Goal: Transaction & Acquisition: Purchase product/service

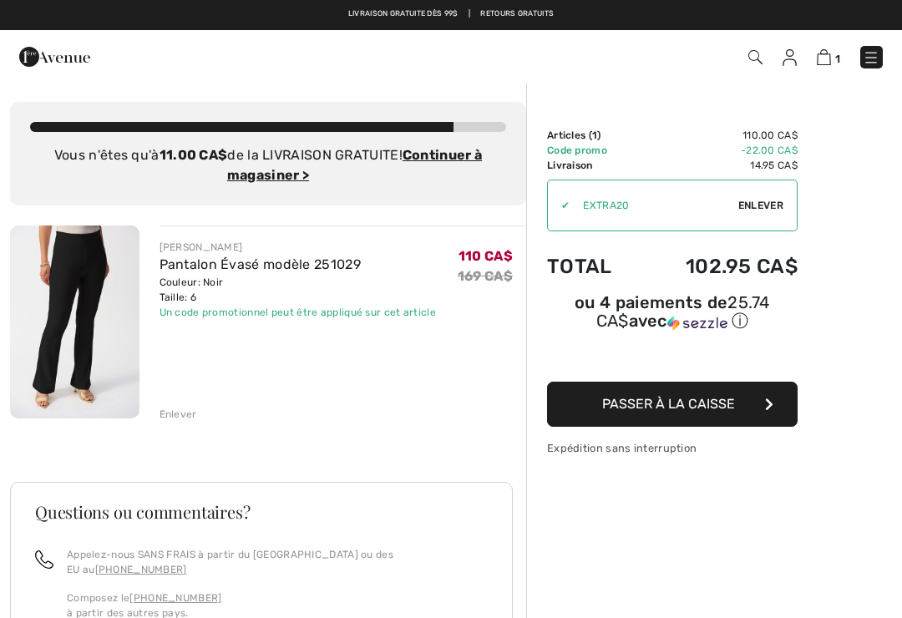
click at [317, 268] on link "Pantalon Évasé modèle 251029" at bounding box center [260, 264] width 201 height 16
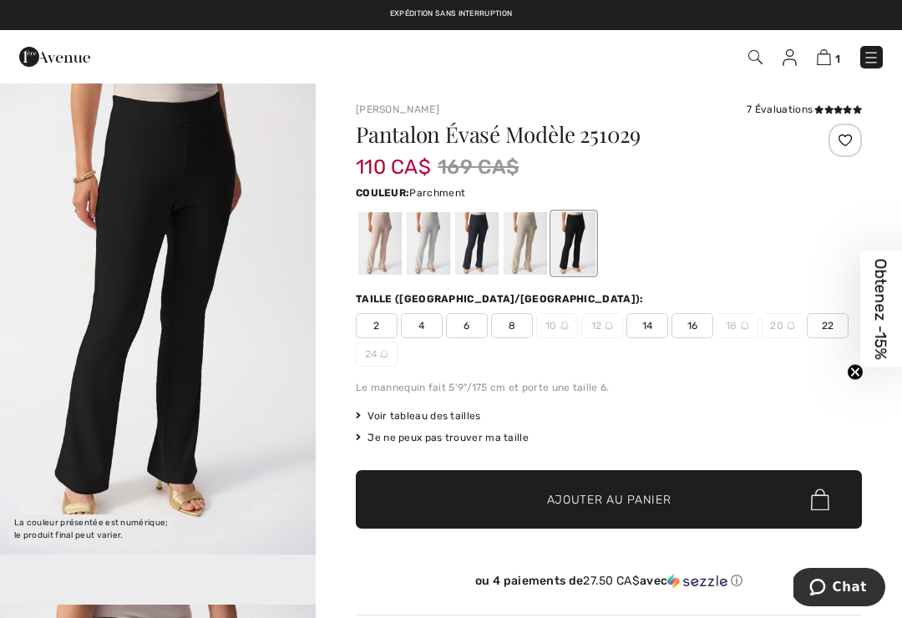
click at [389, 256] on div at bounding box center [379, 243] width 43 height 63
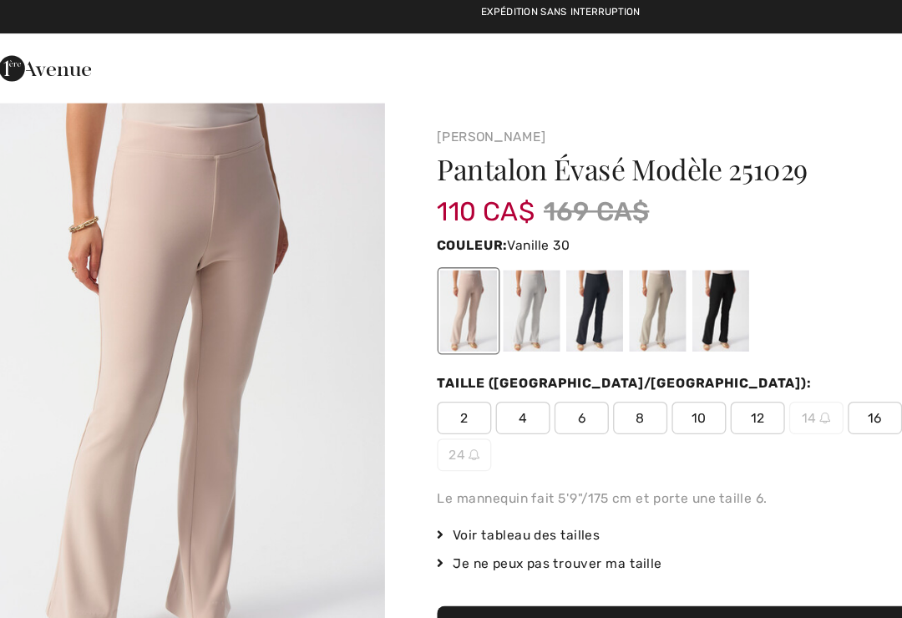
click at [422, 252] on div at bounding box center [428, 243] width 43 height 63
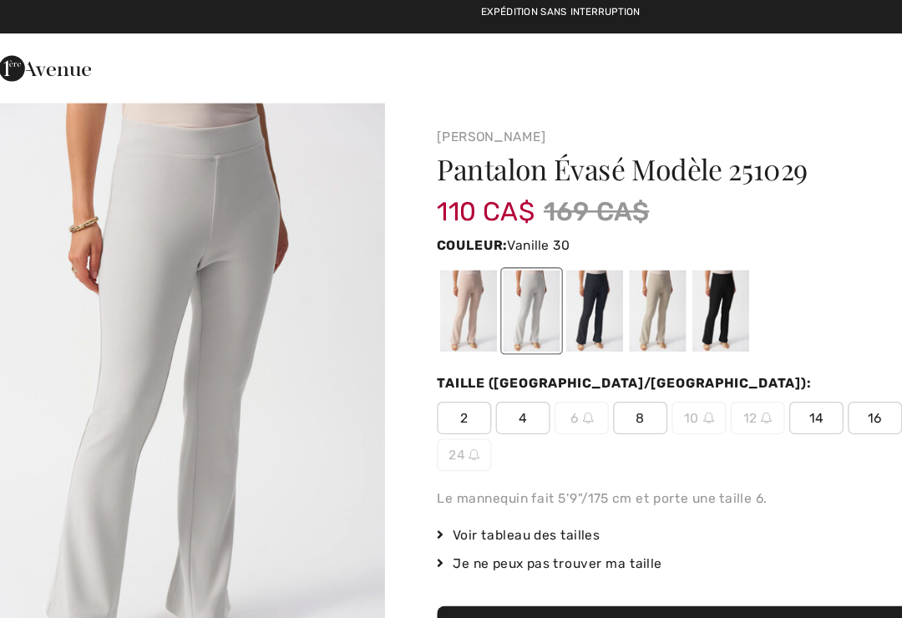
click at [460, 249] on div at bounding box center [476, 243] width 43 height 63
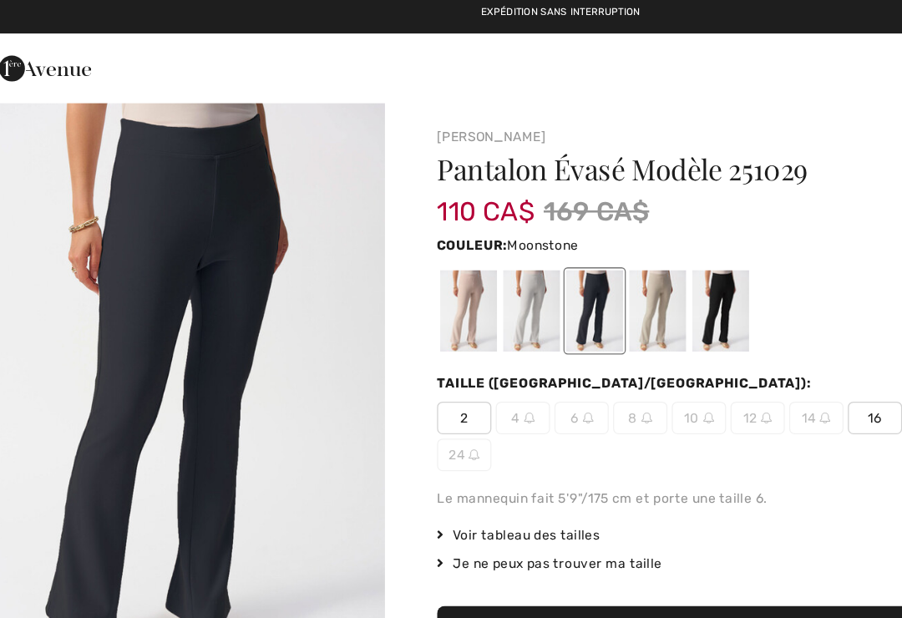
click at [509, 241] on div at bounding box center [525, 243] width 43 height 63
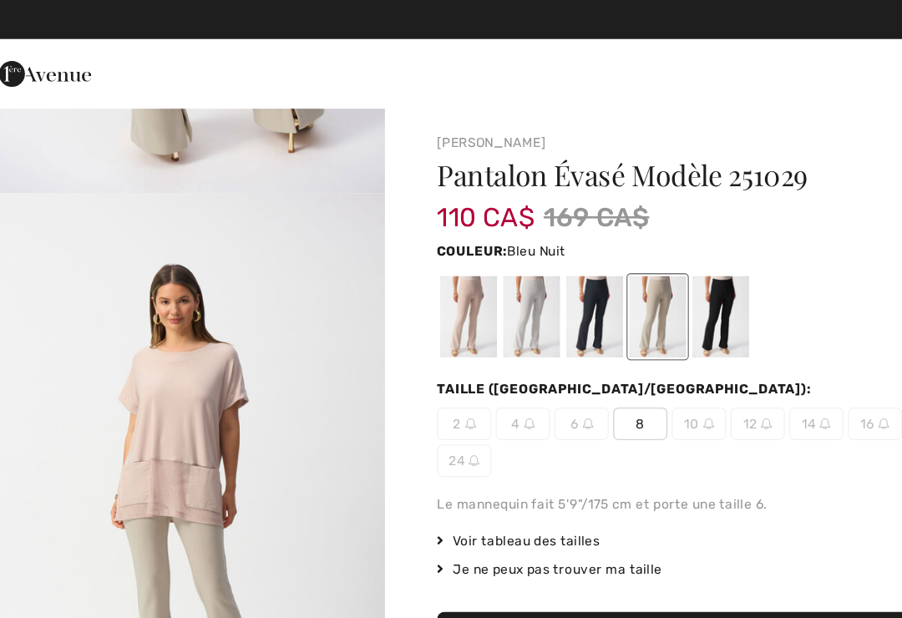
click at [458, 241] on div at bounding box center [476, 243] width 43 height 63
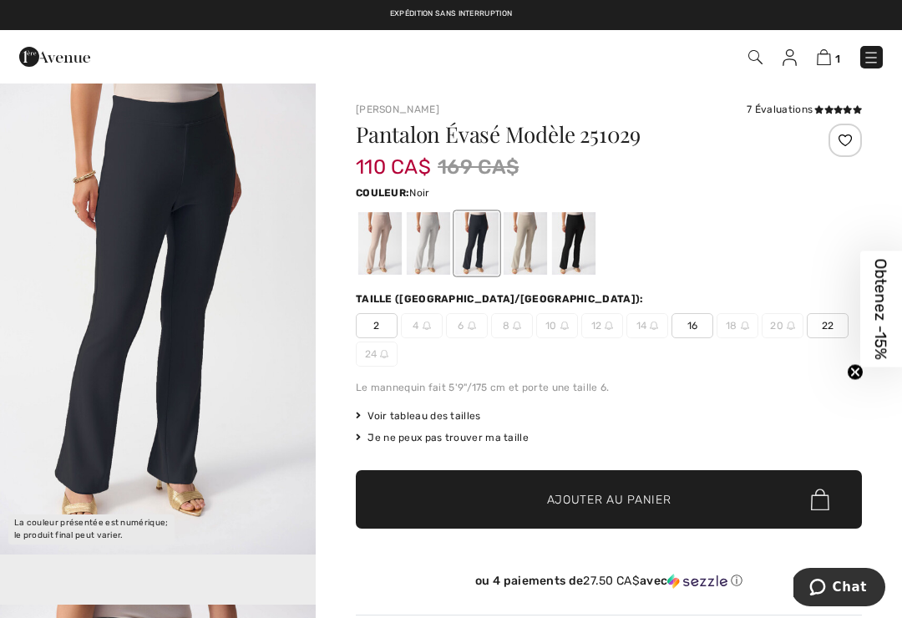
click at [584, 244] on div at bounding box center [573, 243] width 43 height 63
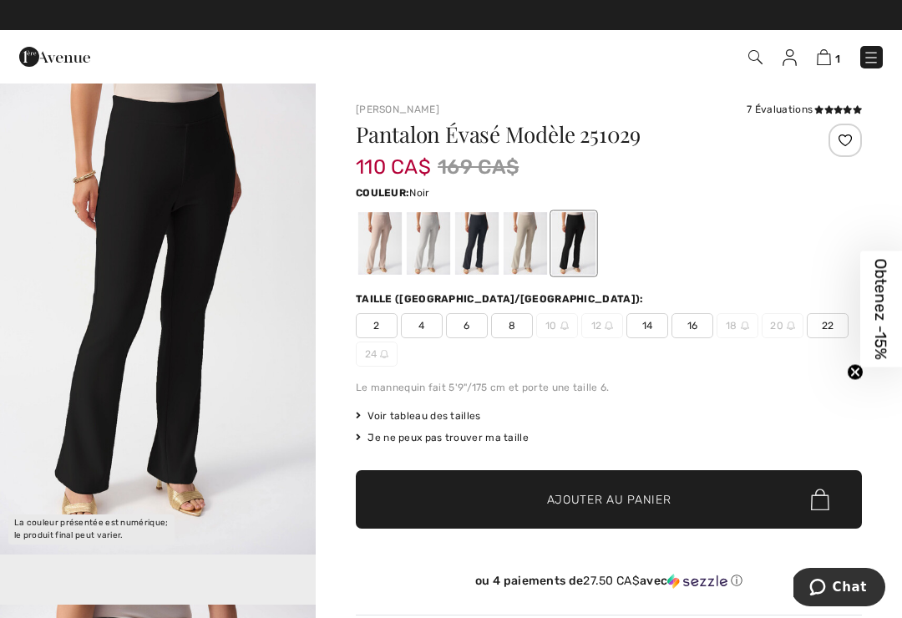
click at [809, 106] on div "7 Évaluations" at bounding box center [804, 109] width 115 height 15
click at [807, 113] on div "7 Évaluations" at bounding box center [804, 109] width 115 height 15
click at [811, 116] on div "7 Évaluations" at bounding box center [804, 109] width 115 height 15
click at [879, 63] on img at bounding box center [871, 57] width 17 height 17
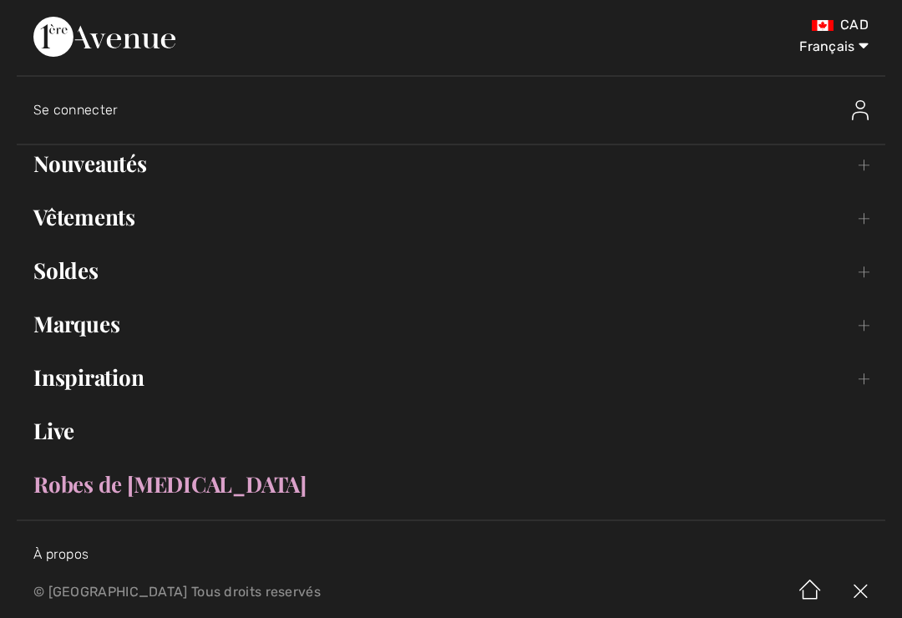
click at [60, 271] on link "Soldes Toggle submenu" at bounding box center [451, 270] width 868 height 37
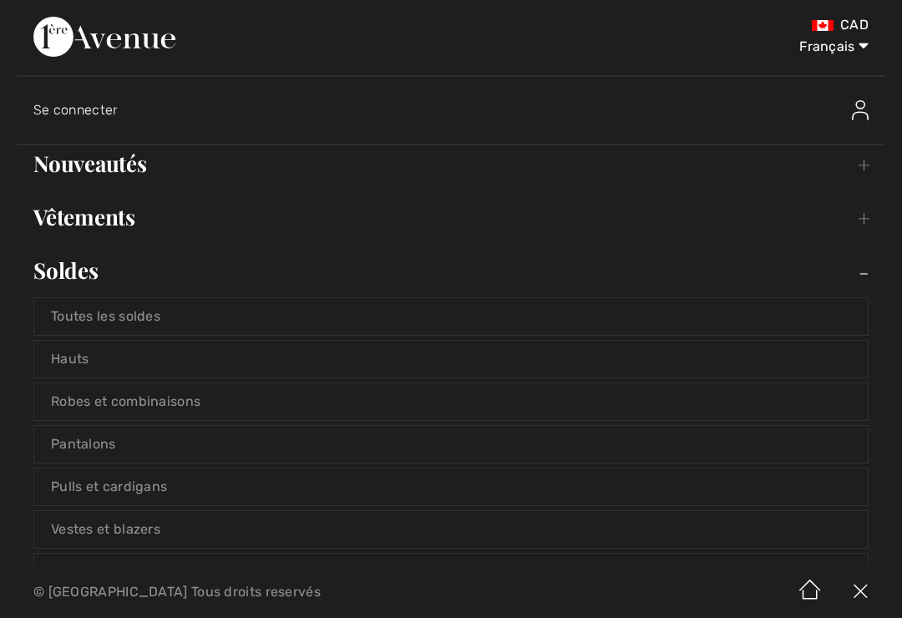
click at [59, 363] on link "Hauts" at bounding box center [450, 359] width 833 height 37
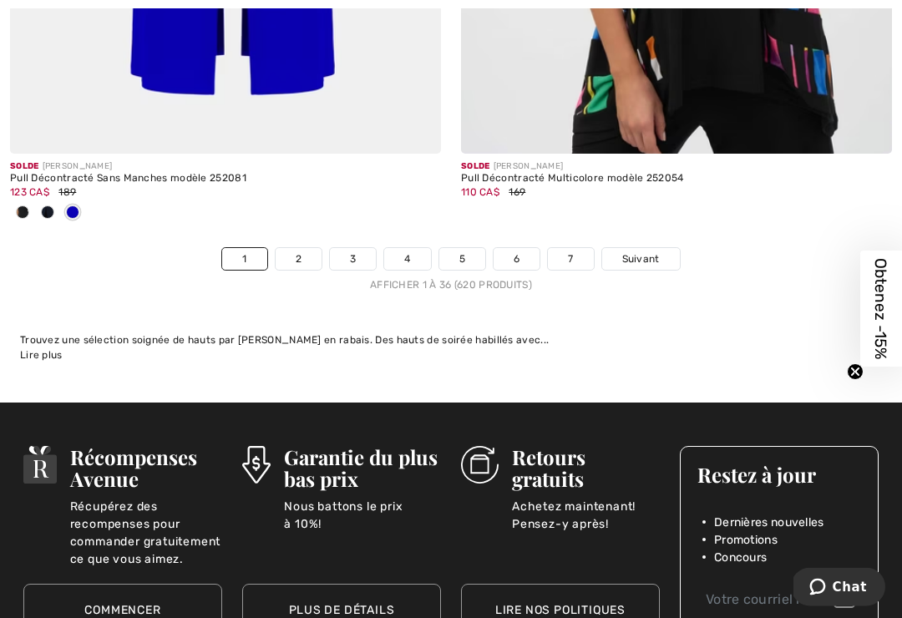
scroll to position [13442, 0]
click at [399, 249] on link "4" at bounding box center [407, 259] width 46 height 22
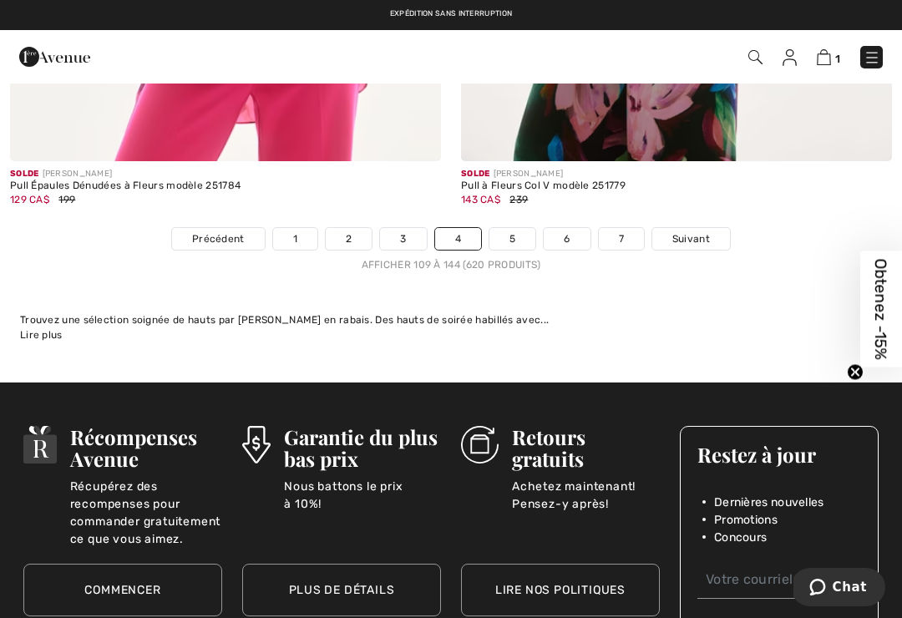
scroll to position [13404, 0]
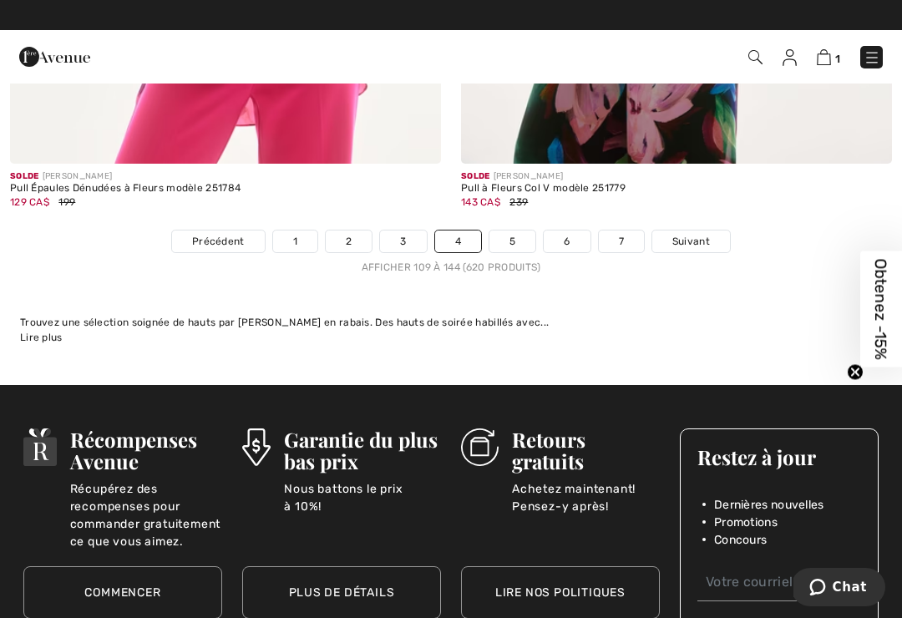
click at [406, 232] on link "3" at bounding box center [403, 241] width 46 height 22
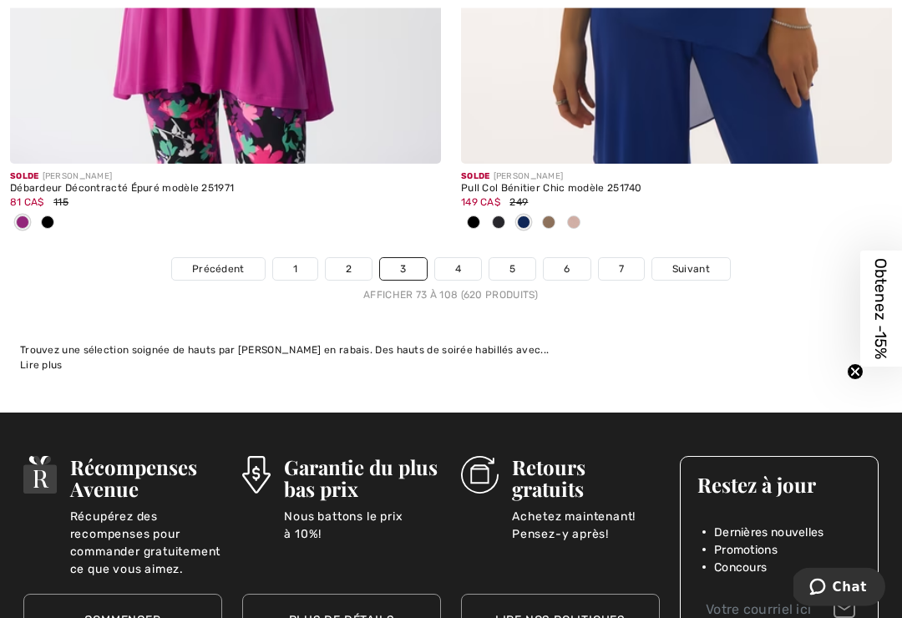
scroll to position [13487, 0]
click at [453, 266] on link "4" at bounding box center [458, 269] width 46 height 22
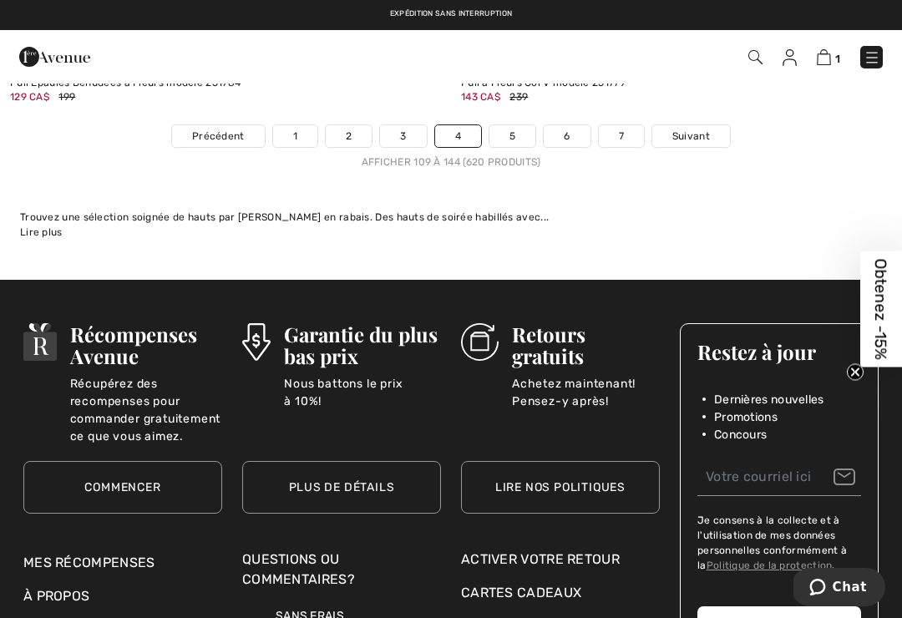
scroll to position [13508, 0]
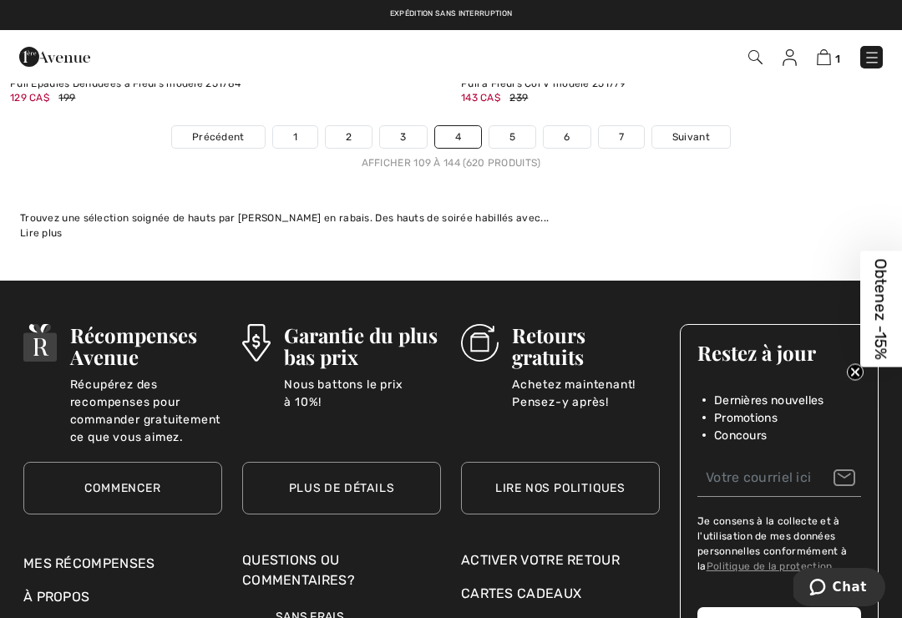
click at [509, 130] on link "5" at bounding box center [512, 137] width 46 height 22
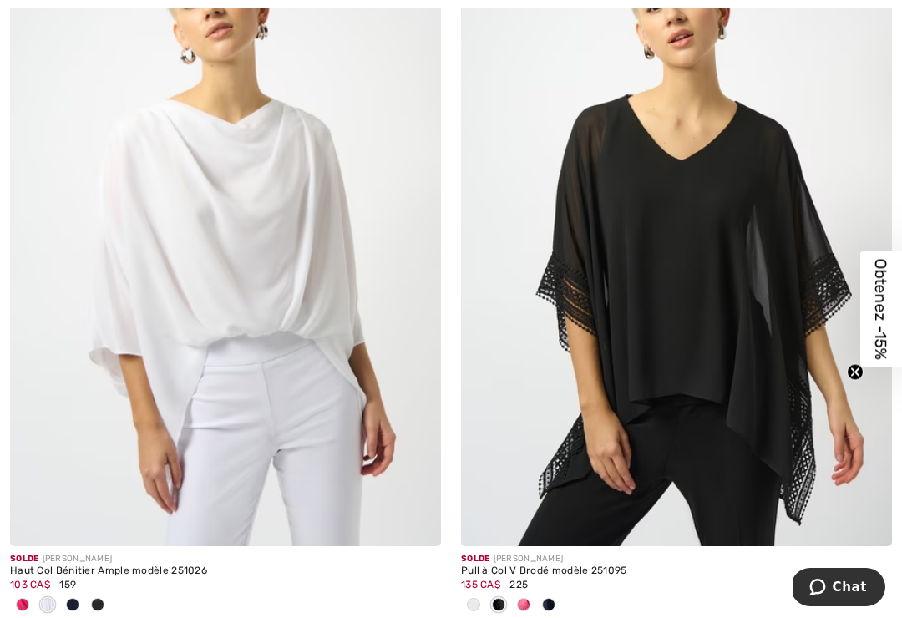
scroll to position [1129, 0]
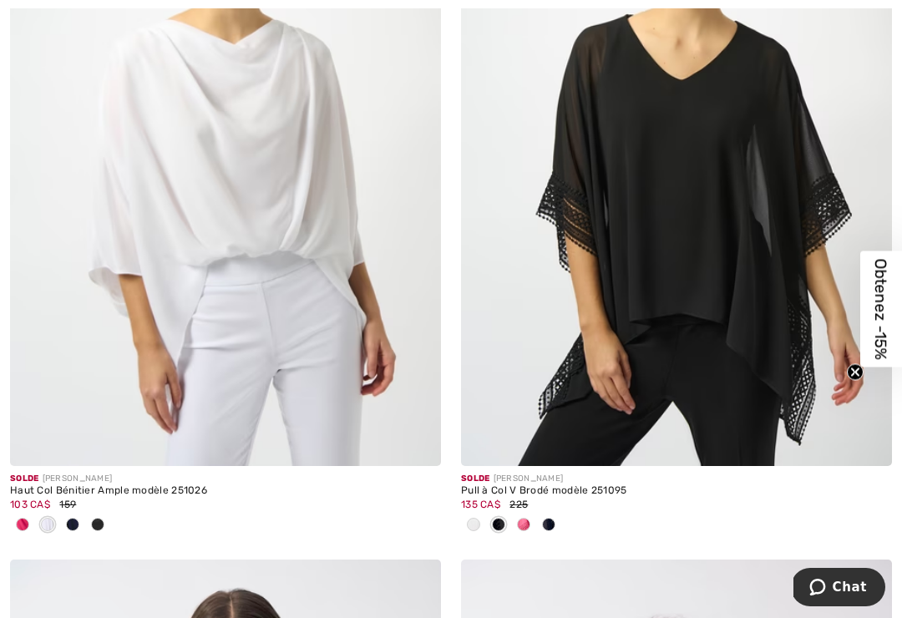
click at [528, 532] on div at bounding box center [523, 526] width 25 height 28
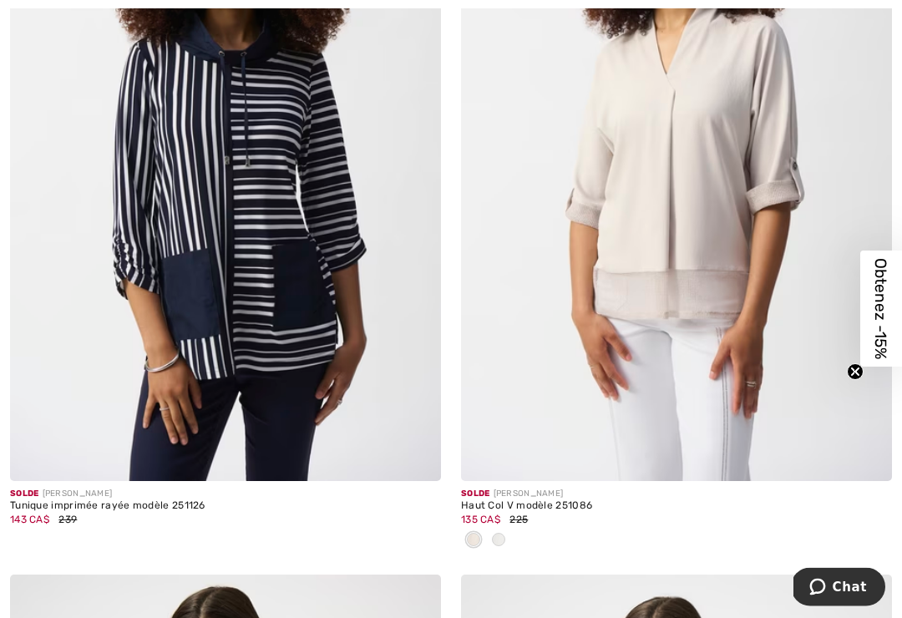
scroll to position [2593, 0]
click at [504, 542] on div at bounding box center [498, 541] width 25 height 28
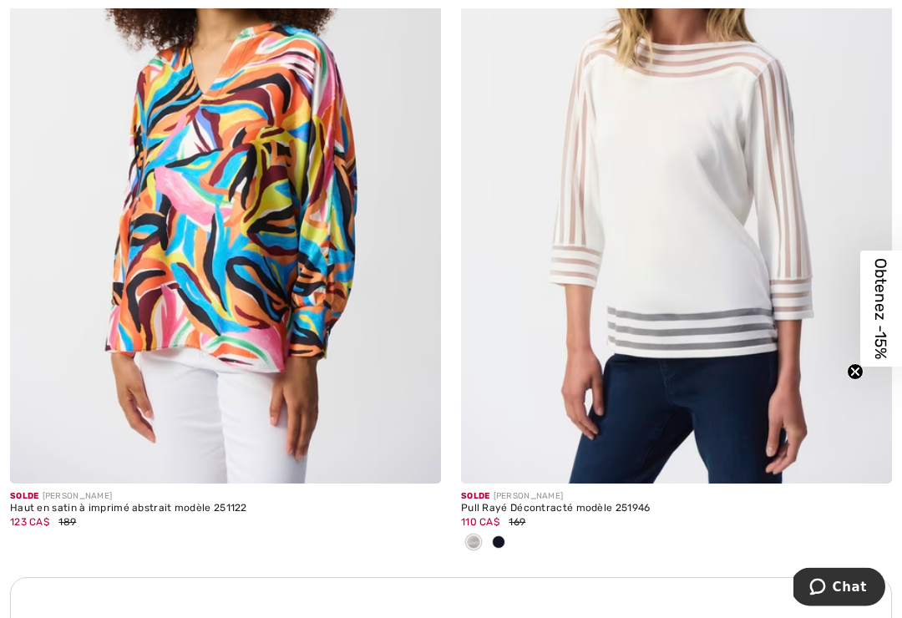
scroll to position [8569, 0]
click at [714, 291] on img at bounding box center [676, 160] width 431 height 646
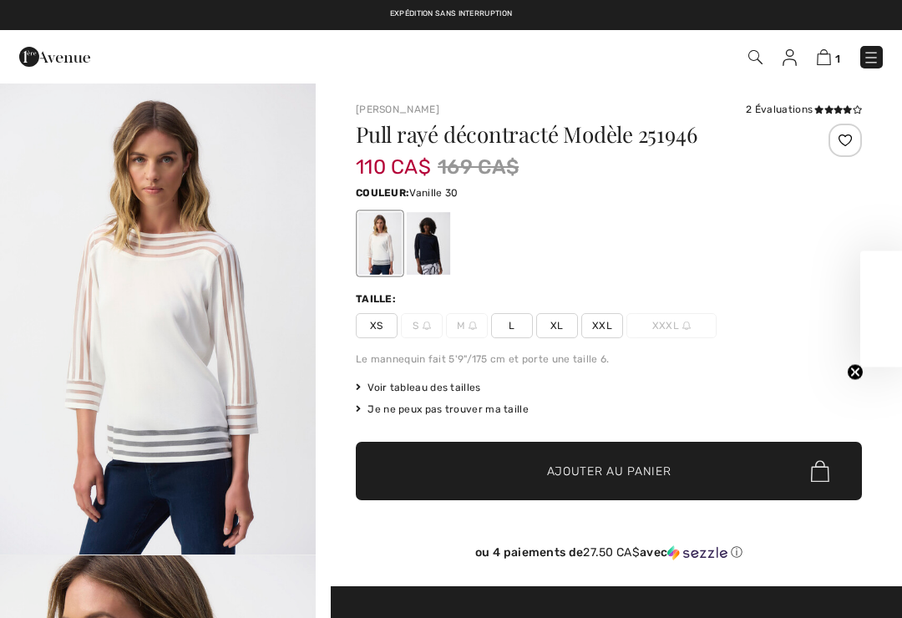
checkbox input "true"
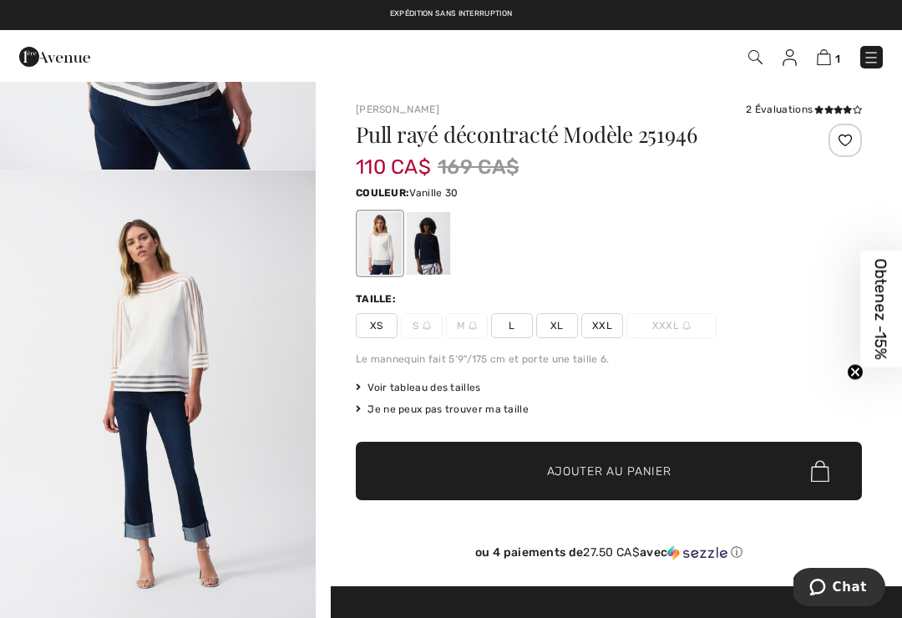
scroll to position [1944, 0]
click at [428, 251] on div at bounding box center [428, 243] width 43 height 63
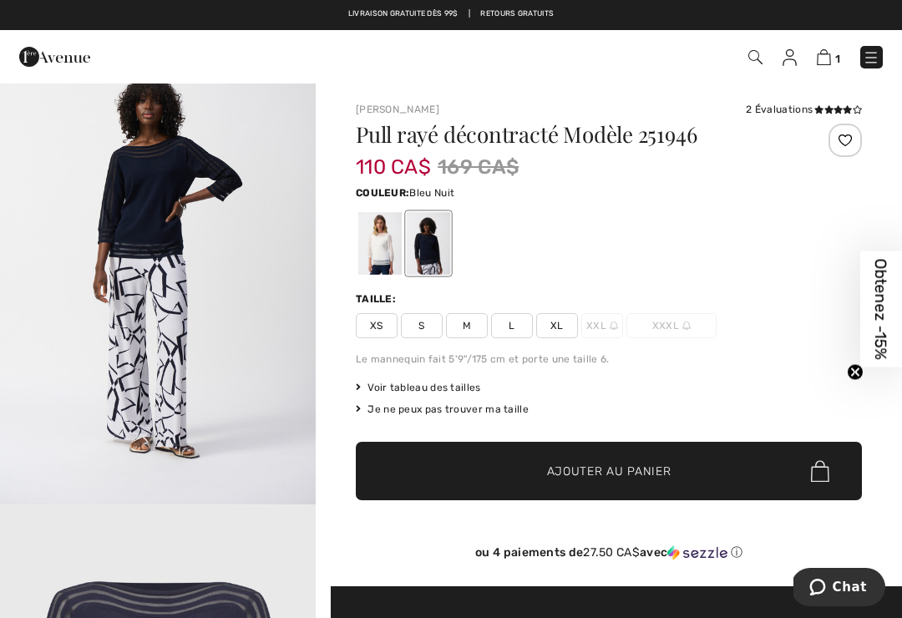
scroll to position [0, 0]
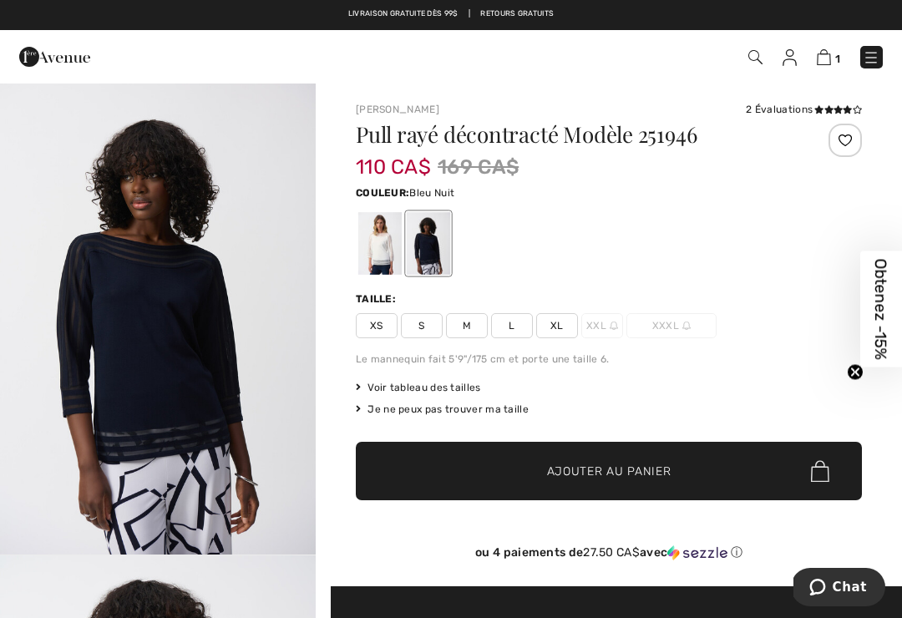
click at [370, 249] on div at bounding box center [379, 243] width 43 height 63
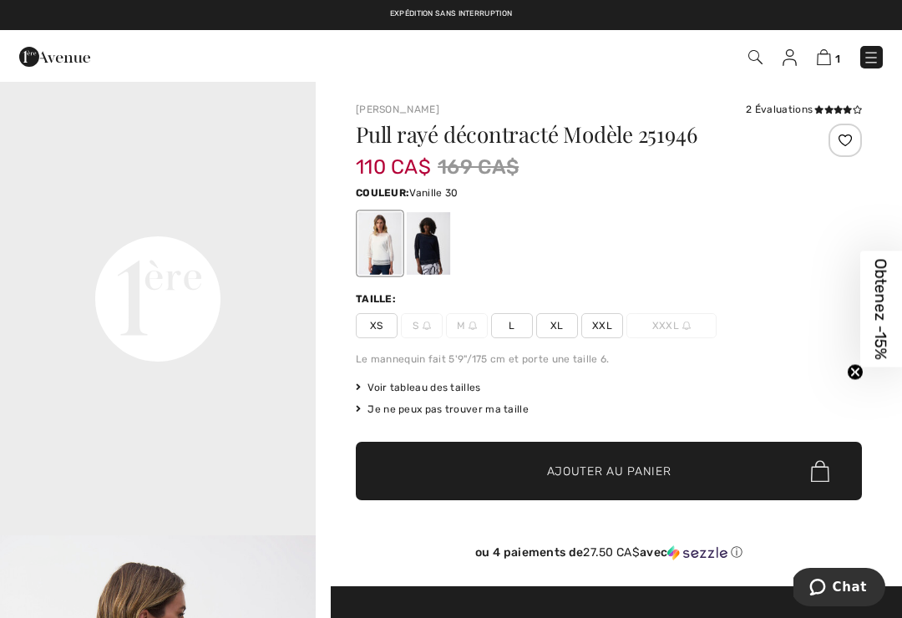
scroll to position [968, 0]
click at [430, 248] on div at bounding box center [428, 243] width 43 height 63
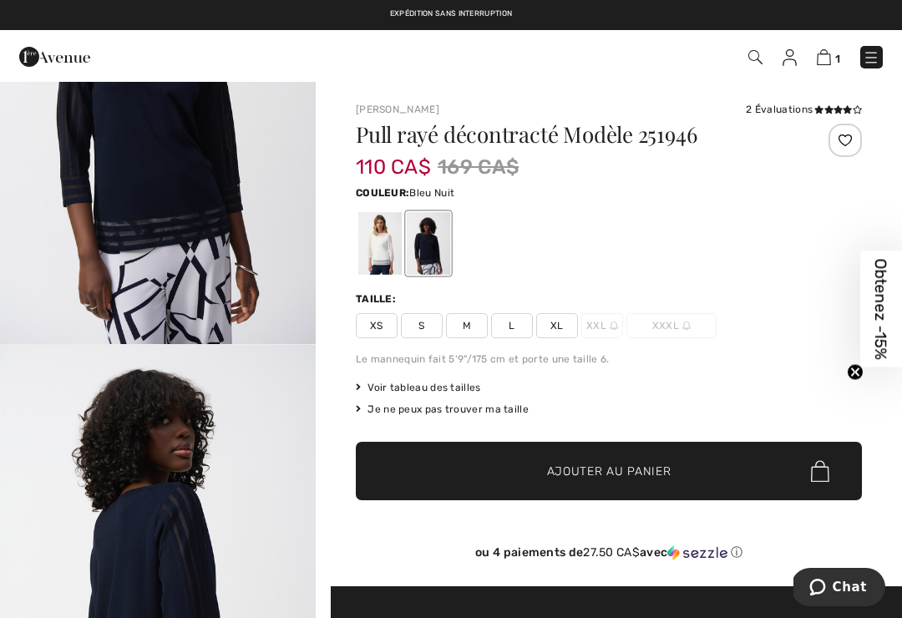
scroll to position [288, 0]
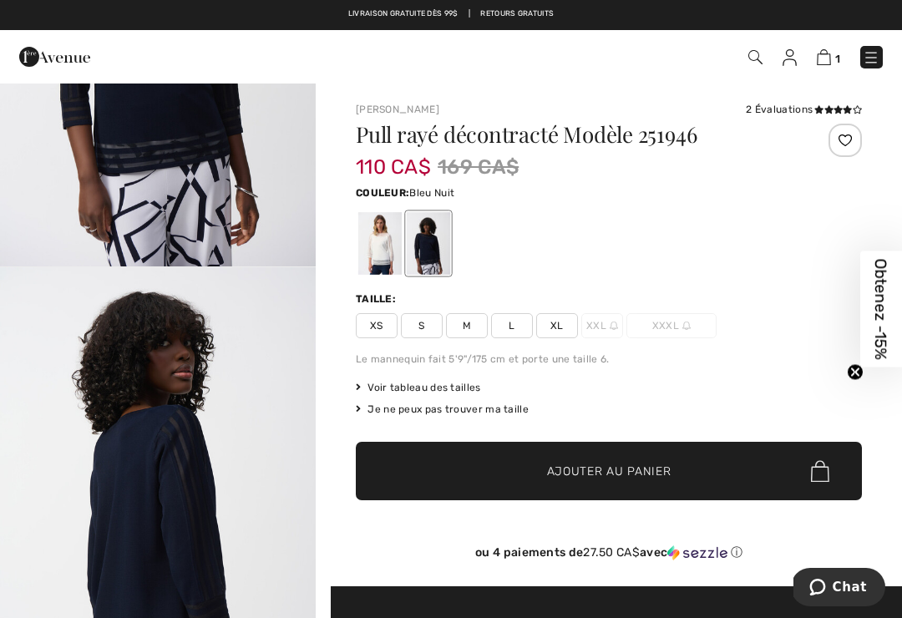
click at [431, 322] on span "S" at bounding box center [422, 325] width 42 height 25
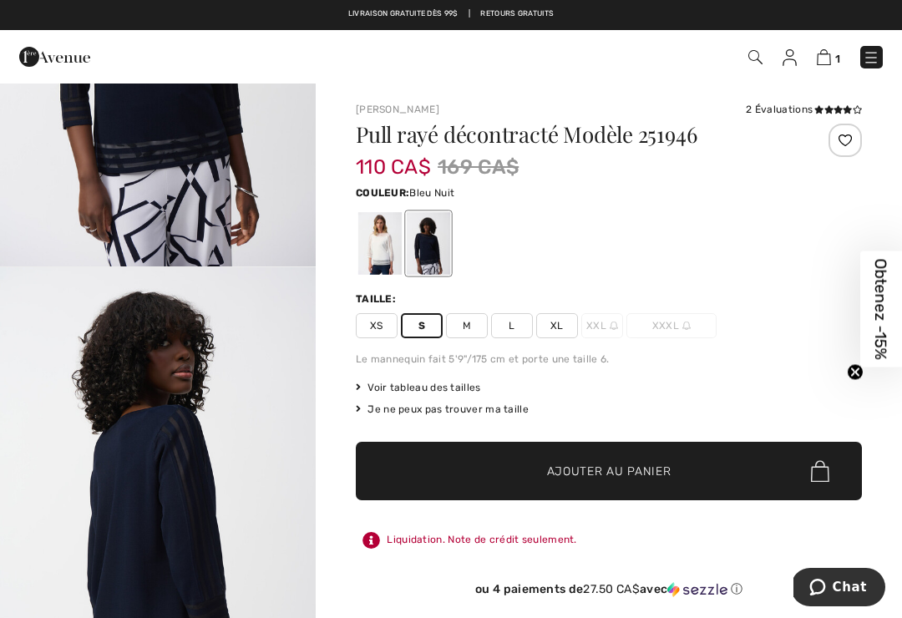
click at [669, 469] on span "Ajouter au panier" at bounding box center [609, 472] width 124 height 18
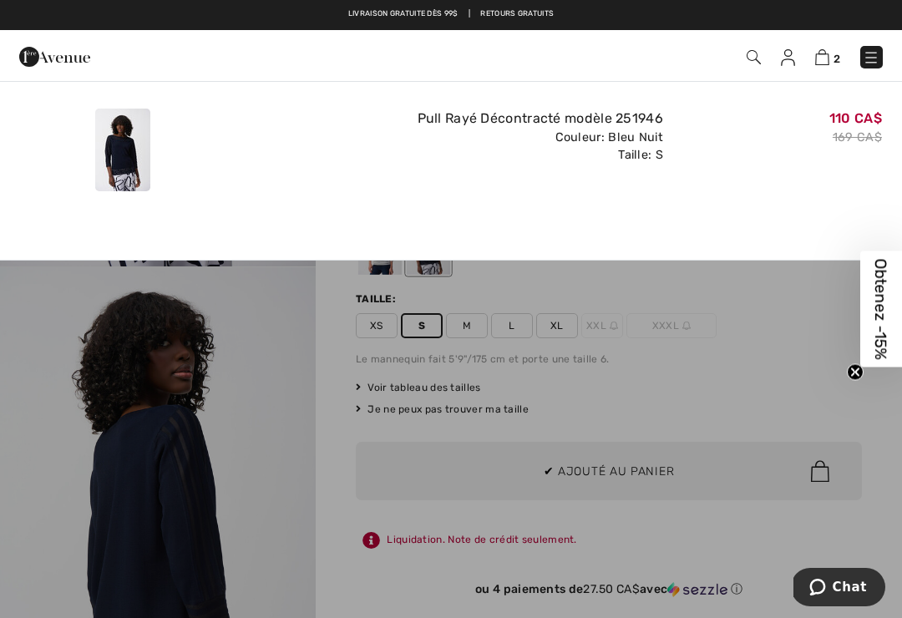
scroll to position [0, 0]
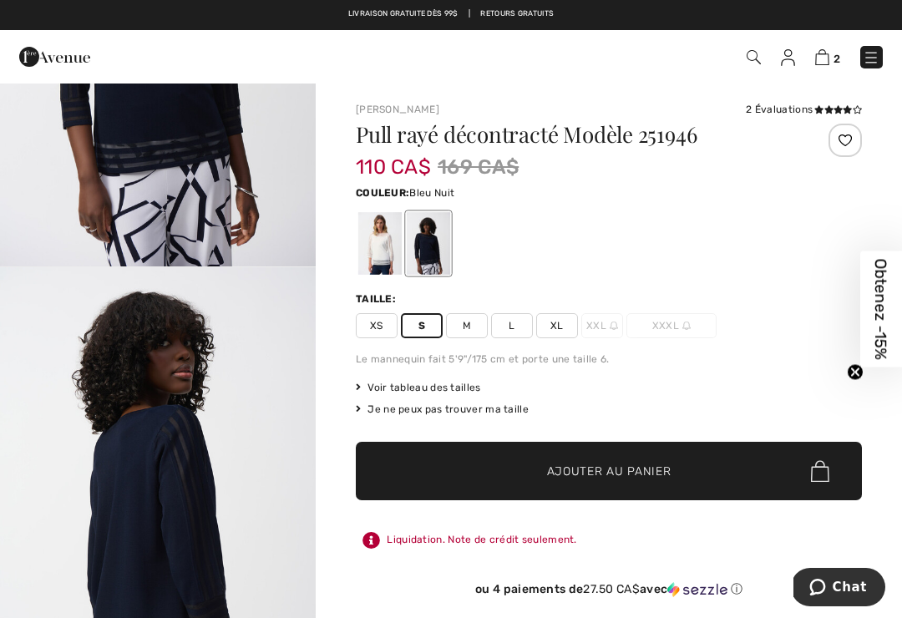
click at [829, 52] on img at bounding box center [822, 57] width 14 height 16
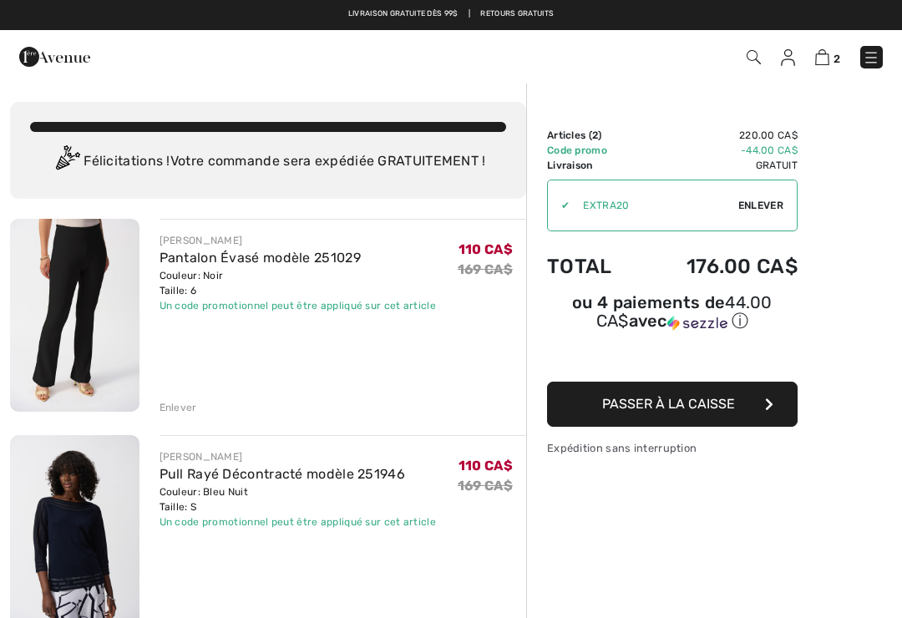
click at [6, 200] on div "Vous n'êtes qu'à 0.00 CA$ de la LIVRAISON GRATUITE! Continuer à magasiner > Fél…" at bounding box center [451, 601] width 902 height 1038
